Goal: Task Accomplishment & Management: Use online tool/utility

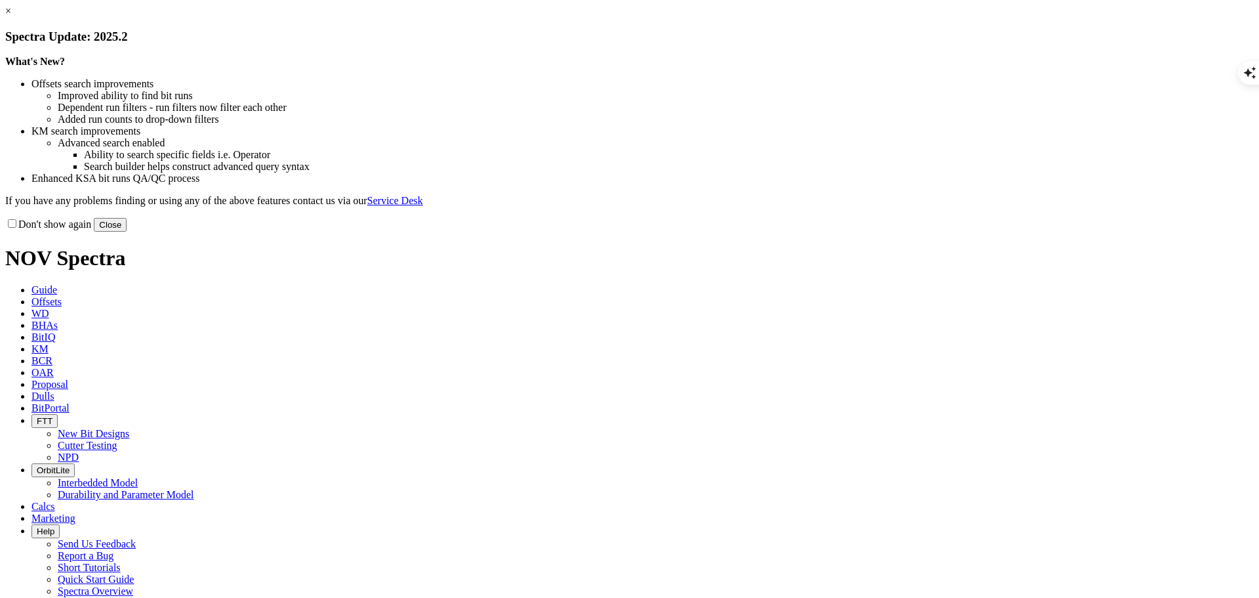
select select "Other"
click at [127, 232] on button "Close" at bounding box center [110, 225] width 33 height 14
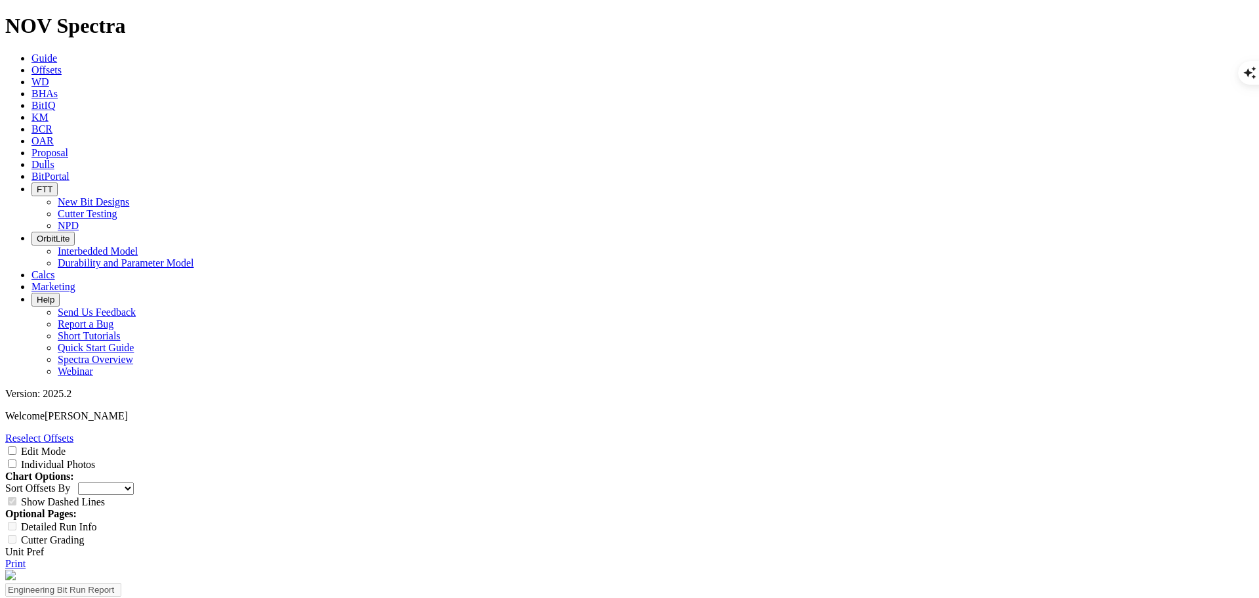
type textarea "A318282"
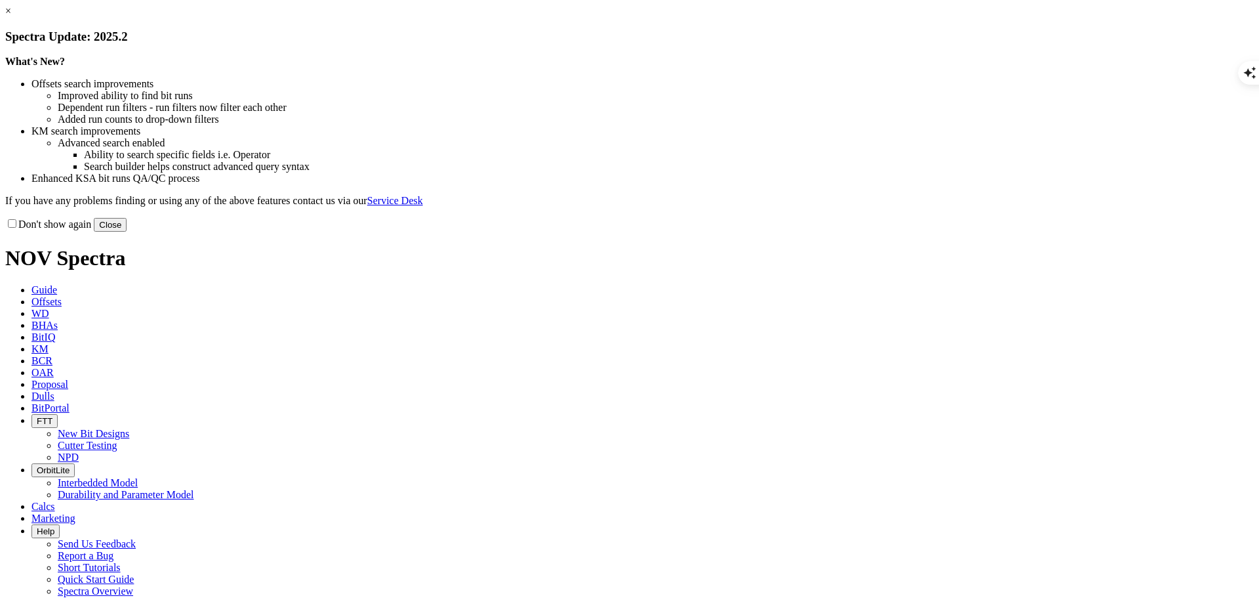
select select "Other"
click at [127, 232] on button "Close" at bounding box center [110, 225] width 33 height 14
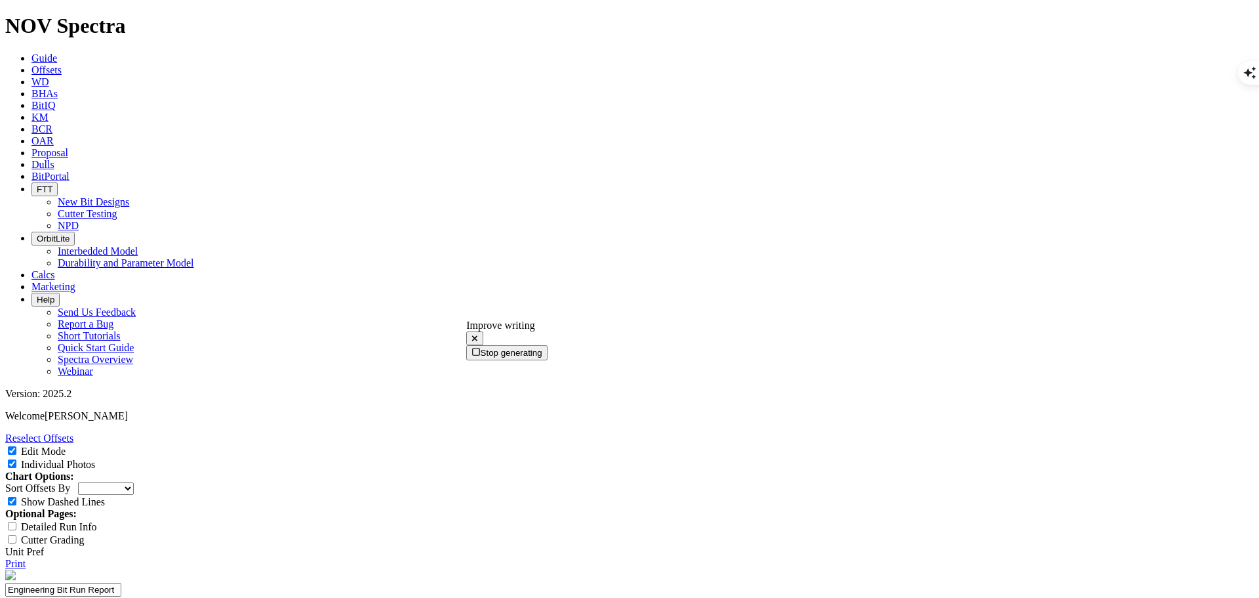
scroll to position [1357, 0]
click at [478, 335] on icon at bounding box center [474, 337] width 5 height 5
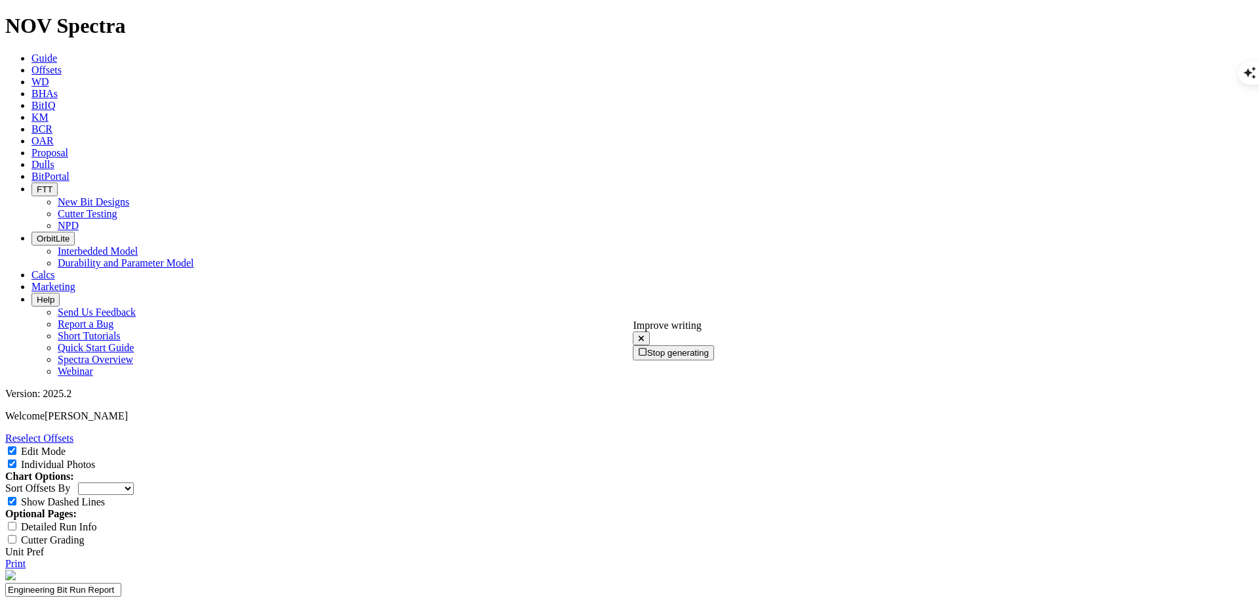
click at [644, 338] on icon at bounding box center [641, 337] width 5 height 5
drag, startPoint x: 730, startPoint y: 453, endPoint x: 636, endPoint y: 458, distance: 94.6
